Goal: Find specific page/section: Find specific page/section

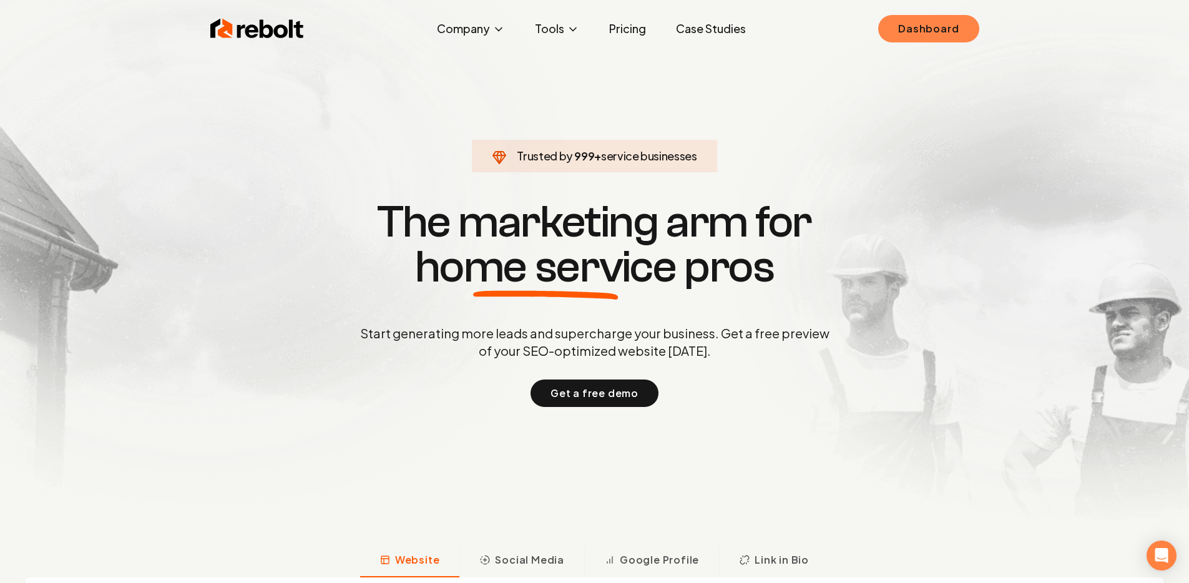
click at [965, 24] on link "Dashboard" at bounding box center [928, 28] width 100 height 27
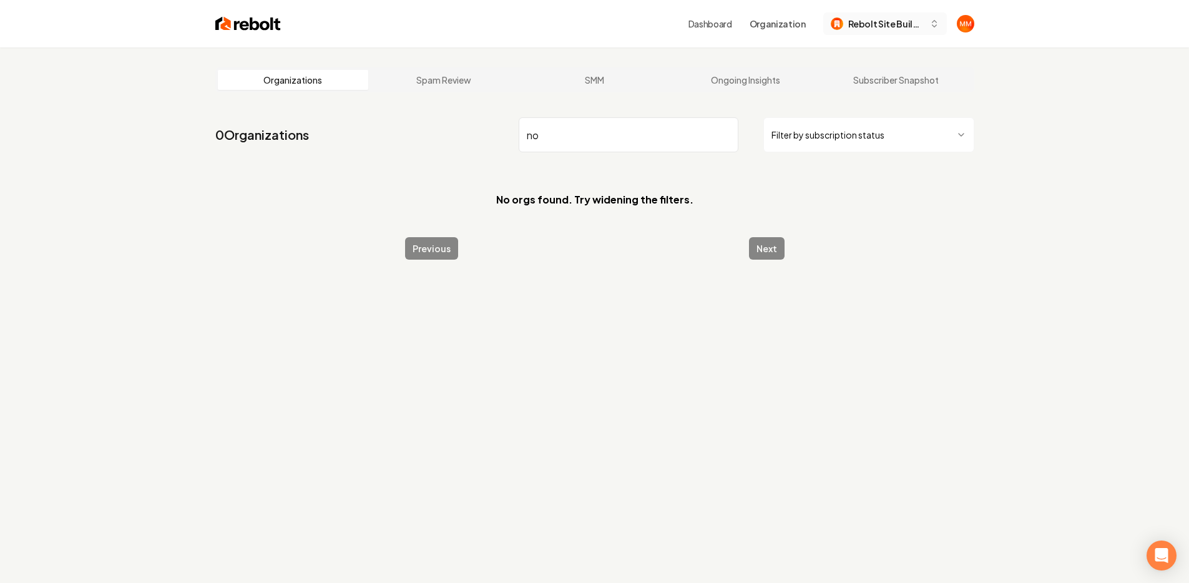
type input "n"
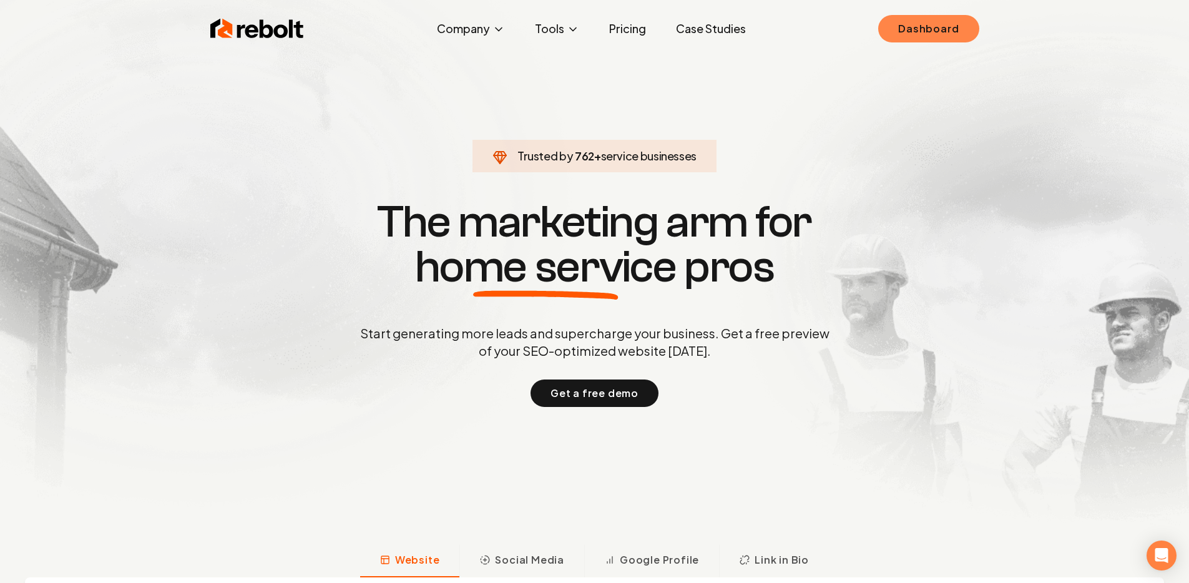
click at [919, 40] on link "Dashboard" at bounding box center [928, 28] width 100 height 27
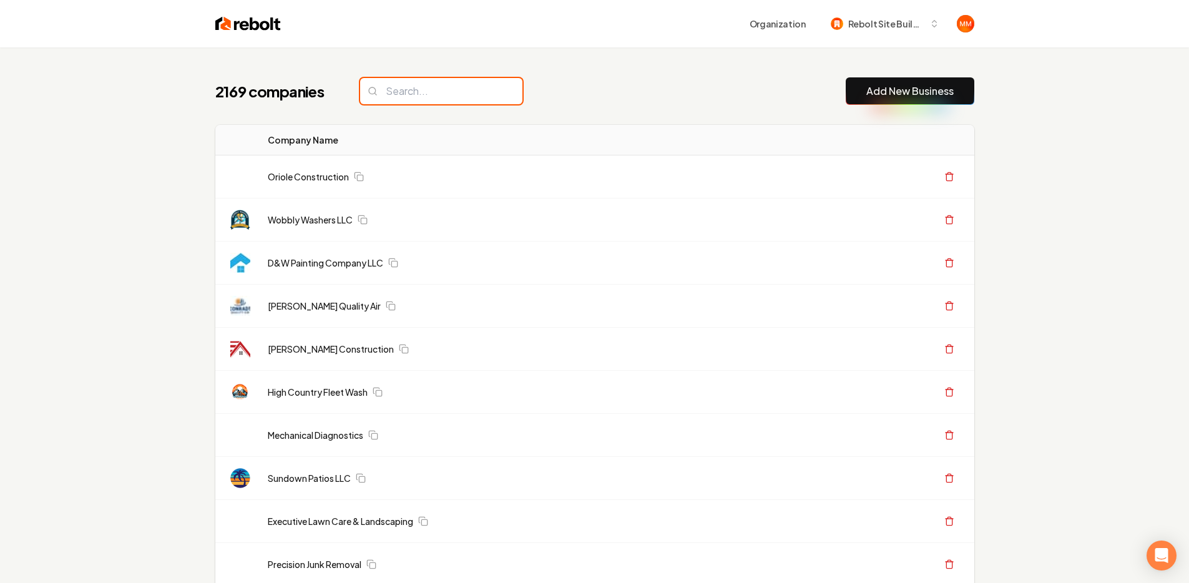
click at [439, 95] on input "search" at bounding box center [441, 91] width 162 height 26
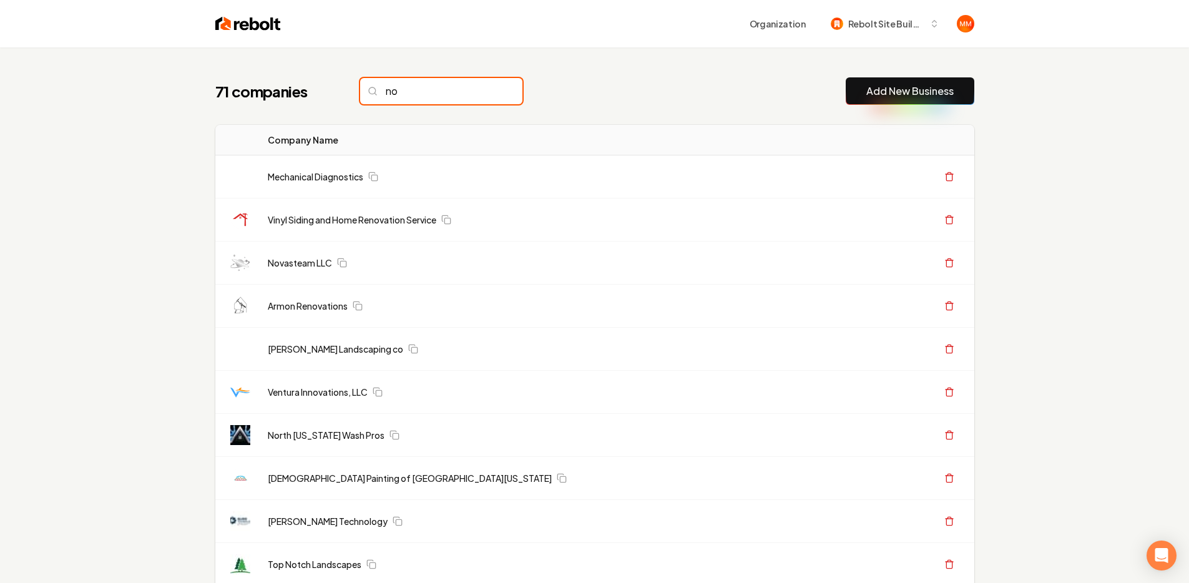
type input "n"
